Goal: Transaction & Acquisition: Subscribe to service/newsletter

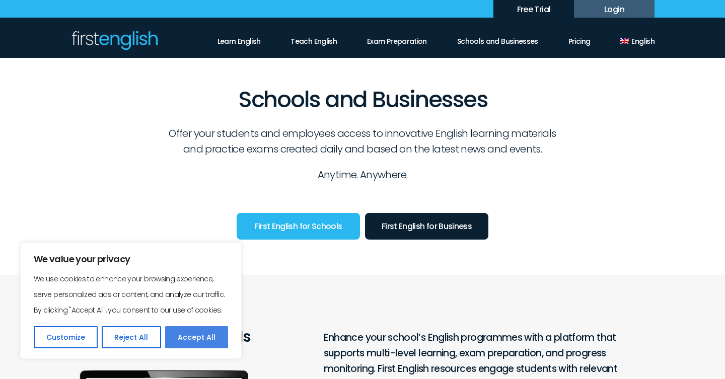
click at [198, 340] on button "Accept All" at bounding box center [196, 337] width 63 height 22
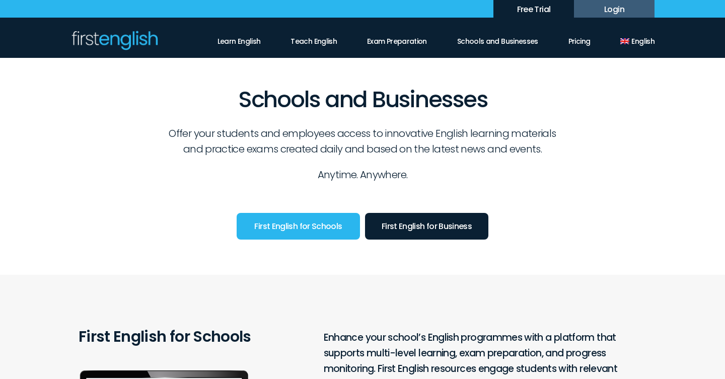
click at [304, 46] on link "Teach English" at bounding box center [314, 38] width 46 height 17
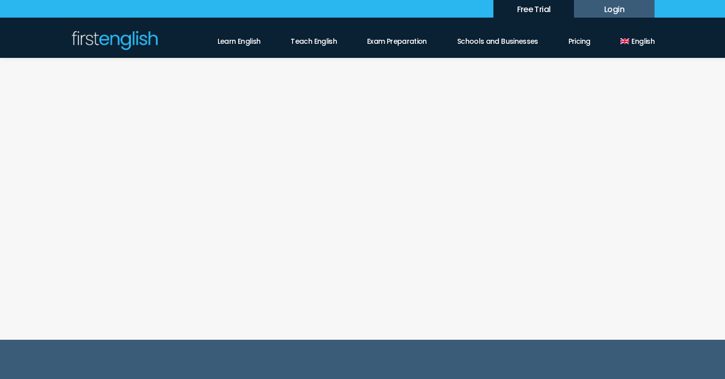
scroll to position [1007, 0]
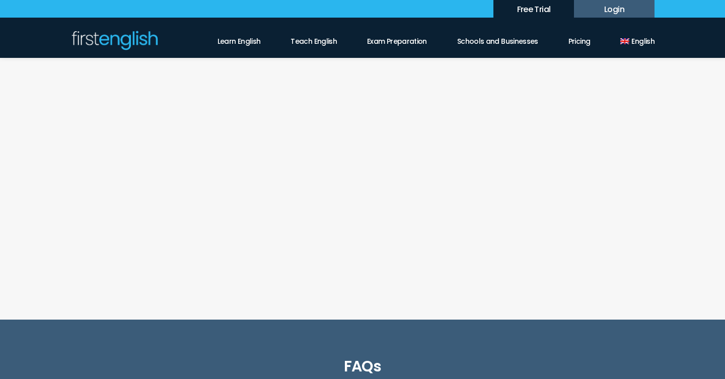
select select "***"
click at [253, 40] on link "Learn English" at bounding box center [239, 38] width 43 height 17
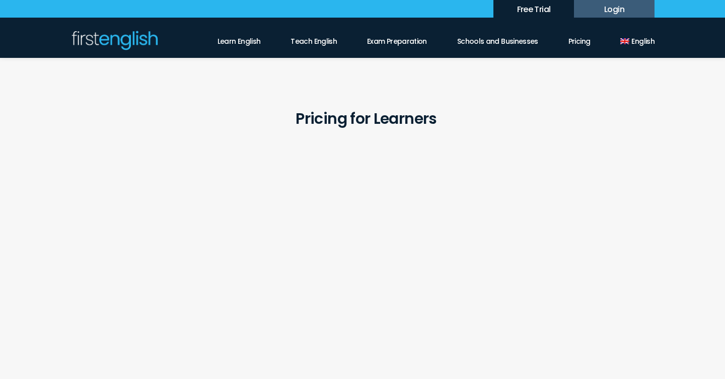
scroll to position [887, 0]
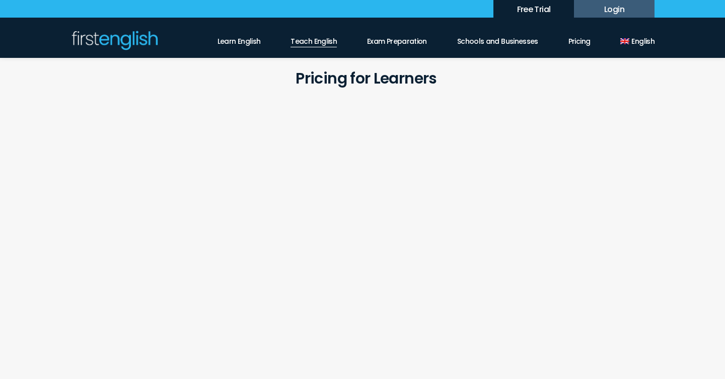
click at [310, 41] on link "Teach English" at bounding box center [314, 38] width 46 height 17
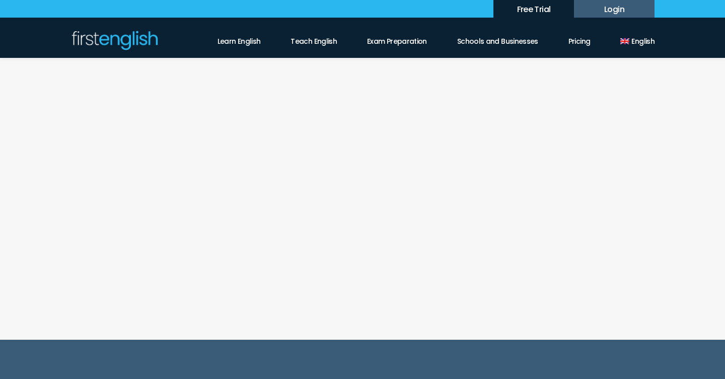
scroll to position [1007, 0]
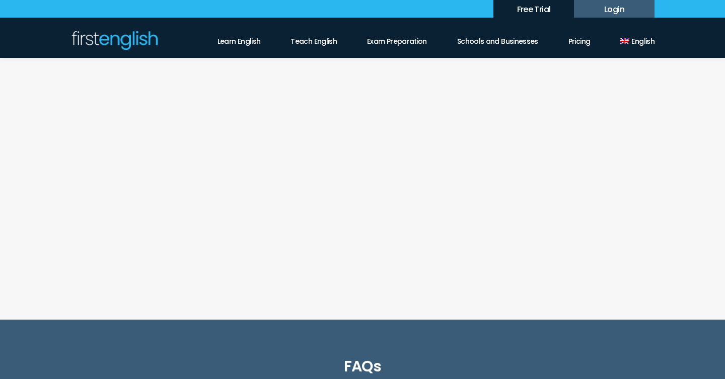
click at [445, 235] on link "Start free trial" at bounding box center [456, 224] width 146 height 28
